Goal: Information Seeking & Learning: Check status

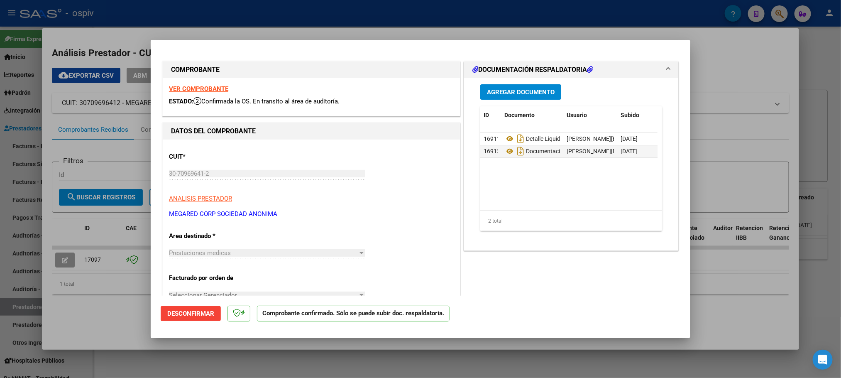
scroll to position [353, 0]
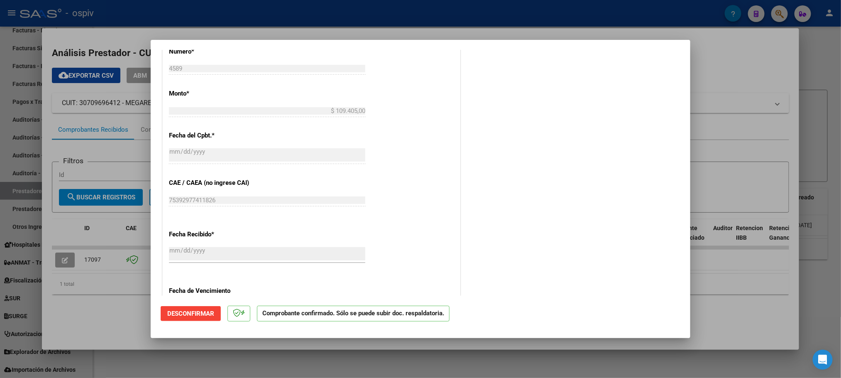
click at [188, 16] on div at bounding box center [420, 189] width 841 height 378
type input "$ 0,00"
click at [188, 16] on div at bounding box center [420, 189] width 841 height 378
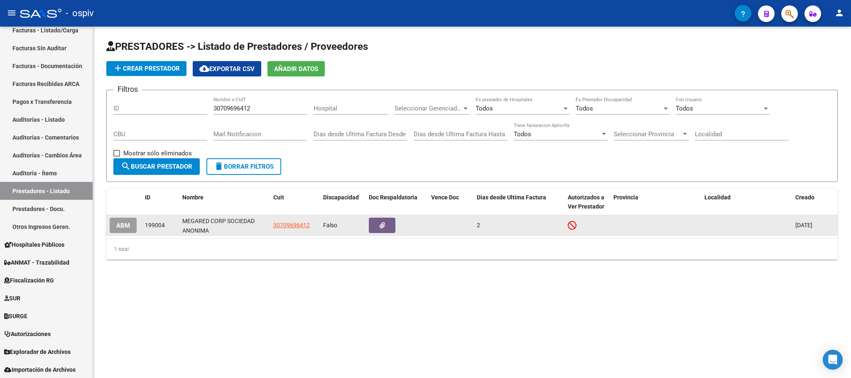
click at [235, 224] on div "MEGARED CORP SOCIEDAD ANONIMA" at bounding box center [224, 224] width 84 height 17
click at [573, 226] on icon at bounding box center [572, 225] width 9 height 9
click at [294, 225] on span "30709696412" at bounding box center [291, 225] width 37 height 7
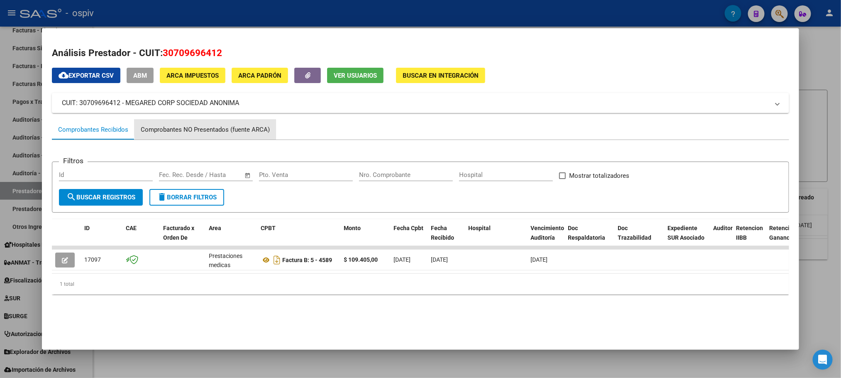
click at [230, 126] on div "Comprobantes NO Presentados (fuente ARCA)" at bounding box center [205, 130] width 129 height 10
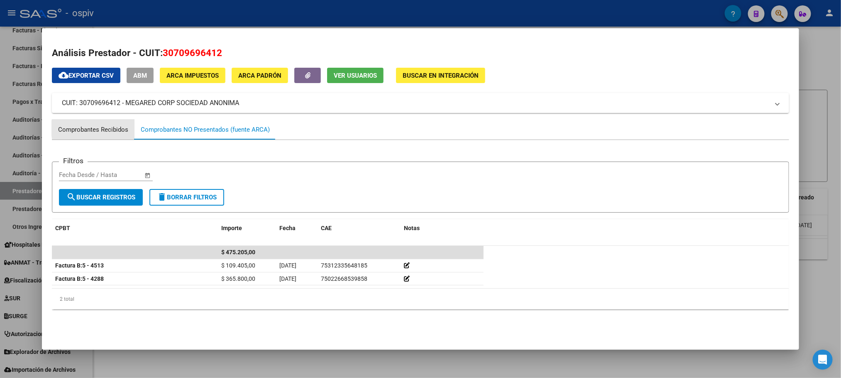
click at [112, 128] on div "Comprobantes Recibidos" at bounding box center [93, 130] width 70 height 10
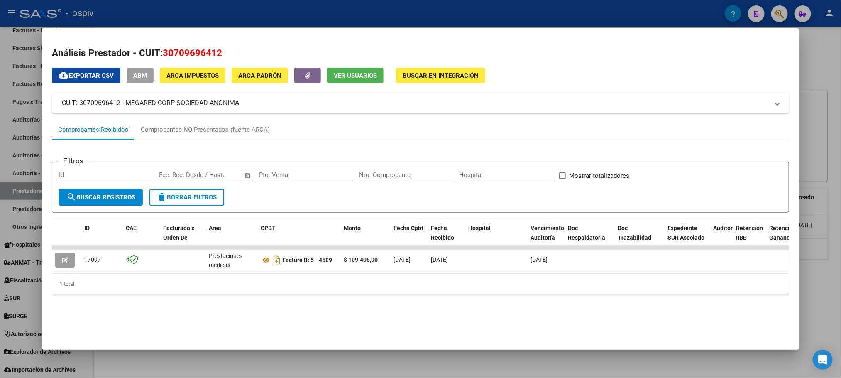
click at [314, 18] on div at bounding box center [420, 189] width 841 height 378
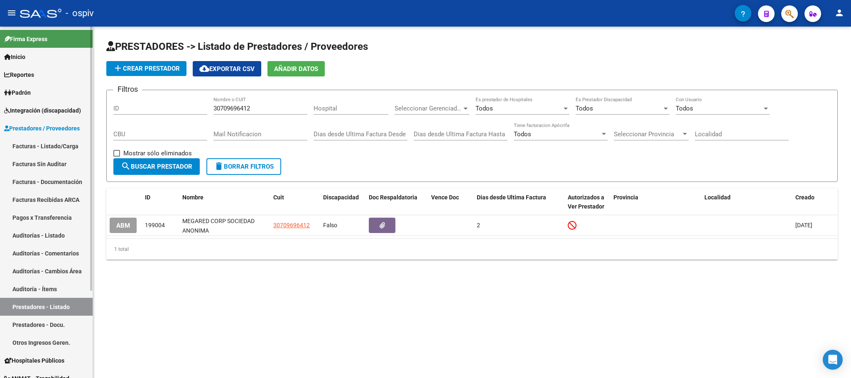
drag, startPoint x: 25, startPoint y: 141, endPoint x: 37, endPoint y: 141, distance: 11.6
click at [25, 141] on link "Facturas - Listado/Carga" at bounding box center [46, 146] width 93 height 18
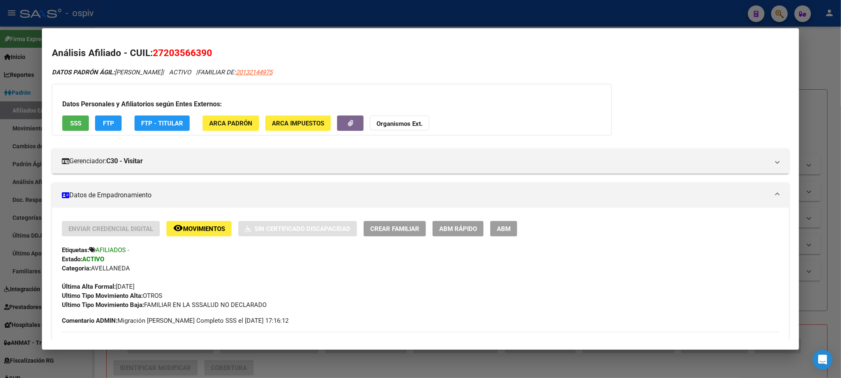
scroll to position [521, 0]
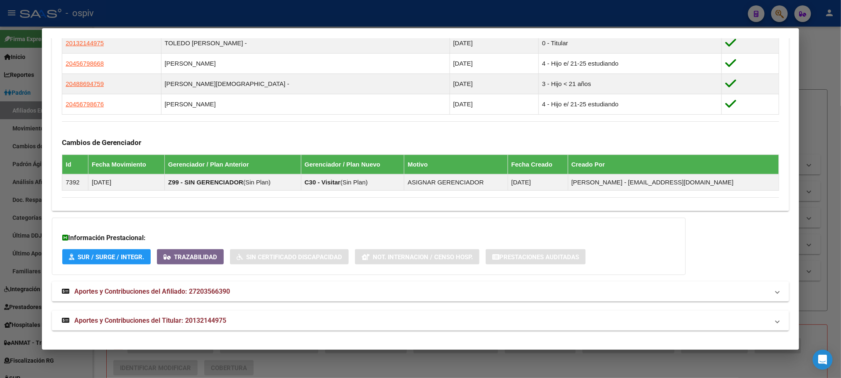
click at [242, 5] on div at bounding box center [420, 189] width 841 height 378
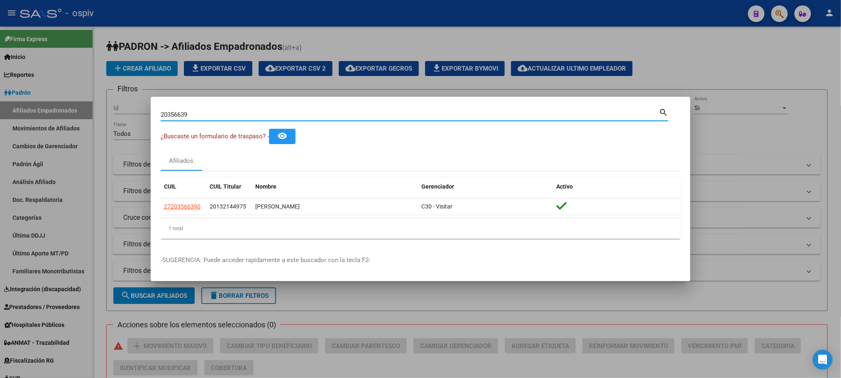
drag, startPoint x: 129, startPoint y: 108, endPoint x: 69, endPoint y: 105, distance: 60.3
click at [69, 105] on div "20356639 Buscar (apellido, dni, cuil, nro traspaso, cuit, obra social) search ¿…" at bounding box center [420, 189] width 841 height 378
paste input "30709696412"
drag, startPoint x: 210, startPoint y: 116, endPoint x: 61, endPoint y: 99, distance: 149.7
click at [61, 99] on div "30709696412 Buscar (apellido, dni, cuil, nro traspaso, cuit, obra social) searc…" at bounding box center [420, 189] width 841 height 378
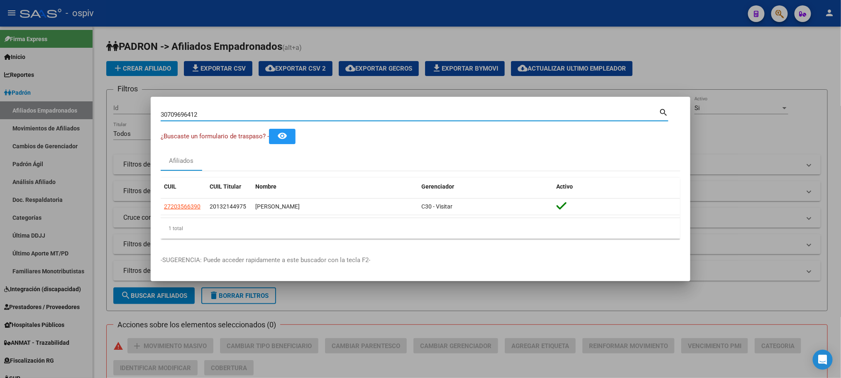
paste input "45691827"
type input "45691827"
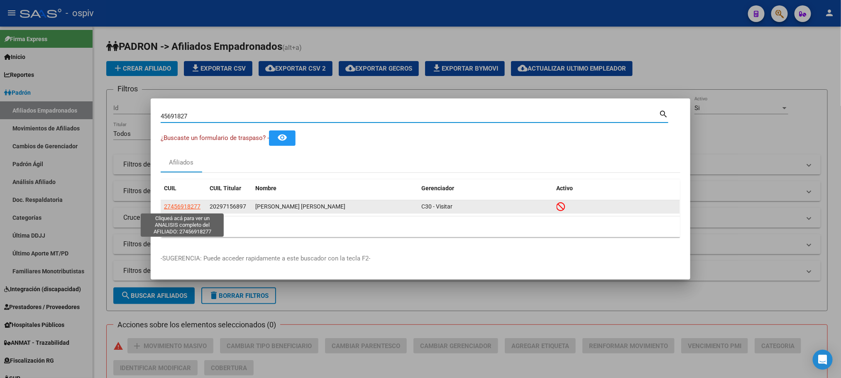
click at [184, 206] on span "27456918277" at bounding box center [182, 206] width 37 height 7
type textarea "27456918277"
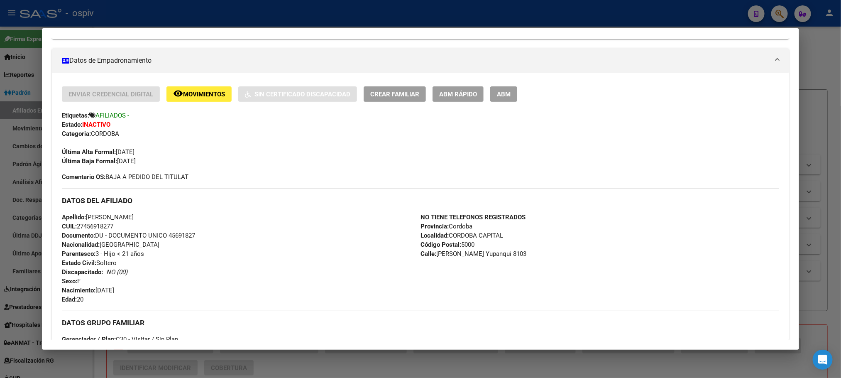
scroll to position [0, 0]
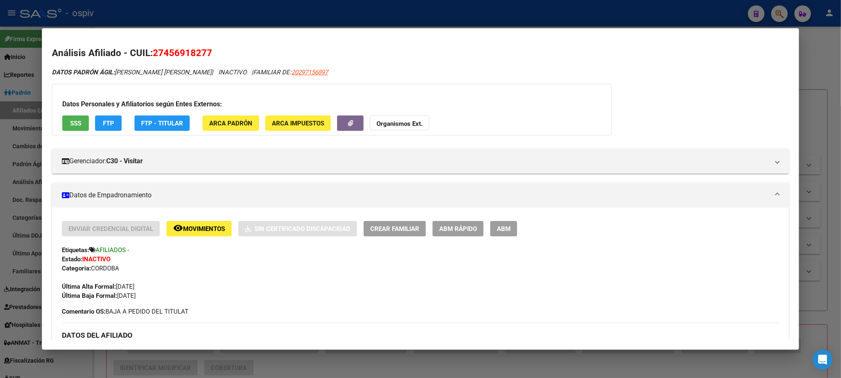
click at [72, 123] on span "SSS" at bounding box center [75, 123] width 11 height 7
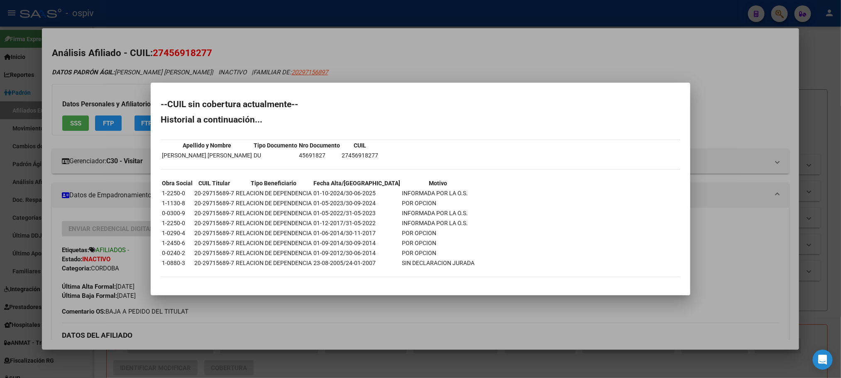
click at [299, 156] on td "45691827" at bounding box center [320, 155] width 42 height 9
copy td "45691827"
click at [321, 45] on div at bounding box center [420, 189] width 841 height 378
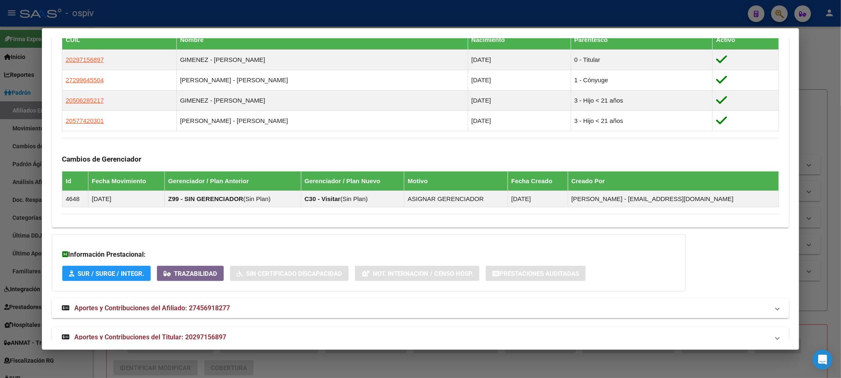
scroll to position [521, 0]
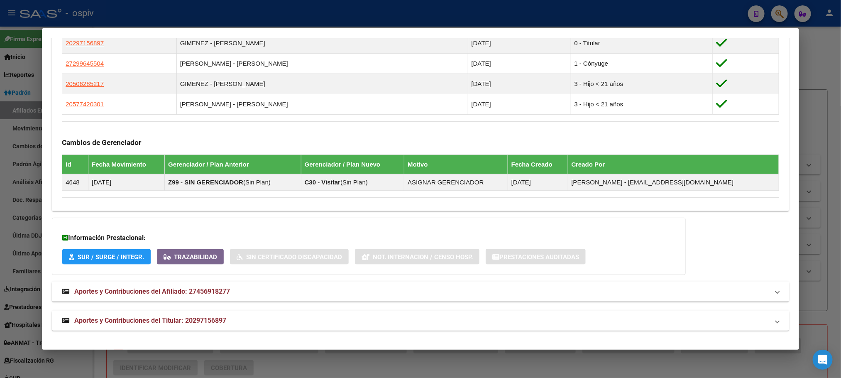
click at [205, 320] on span "Aportes y Contribuciones del Titular: 20297156897" at bounding box center [150, 320] width 152 height 8
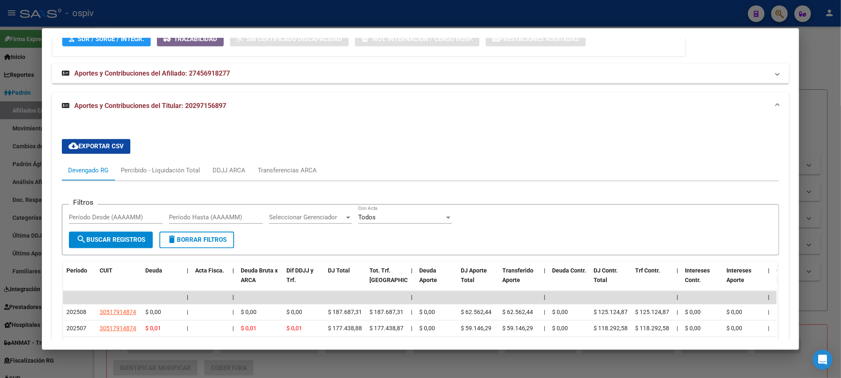
scroll to position [730, 0]
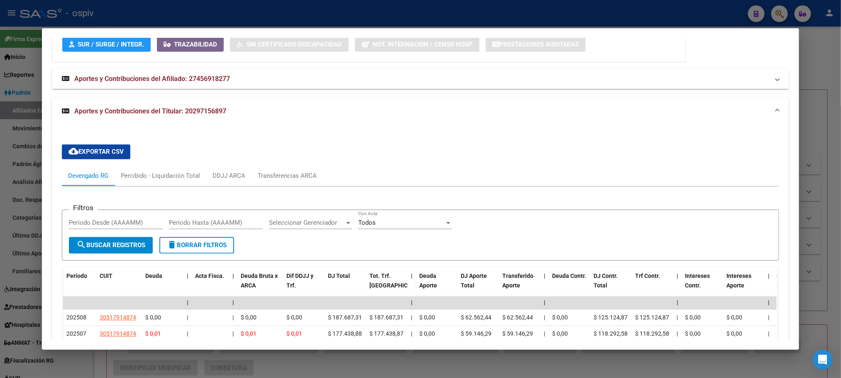
click at [201, 82] on span "Aportes y Contribuciones del Afiliado: 27456918277" at bounding box center [152, 79] width 156 height 8
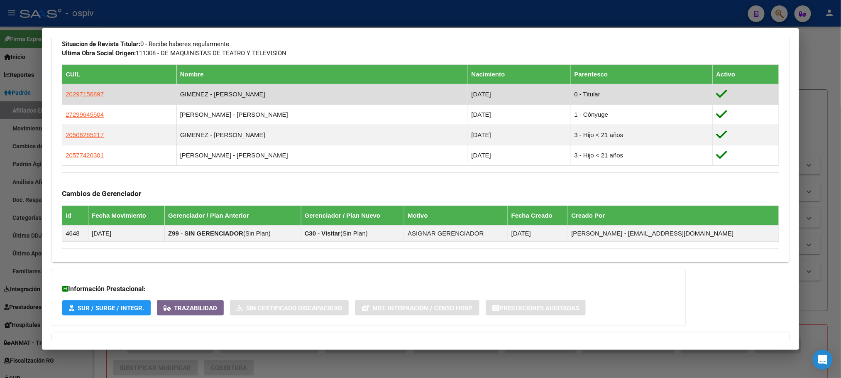
scroll to position [356, 0]
